Goal: Information Seeking & Learning: Find specific fact

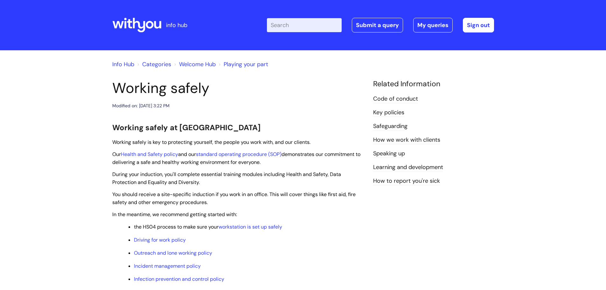
click at [300, 20] on input "Enter your search term here..." at bounding box center [304, 25] width 75 height 14
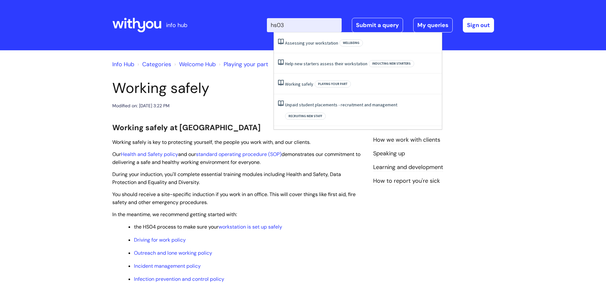
type input "hs03"
click button "Search" at bounding box center [0, 0] width 0 height 0
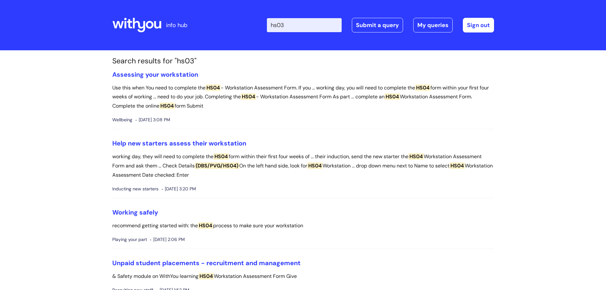
click at [312, 27] on input "hs03" at bounding box center [304, 25] width 75 height 14
type input "h"
